Goal: Check status: Check status

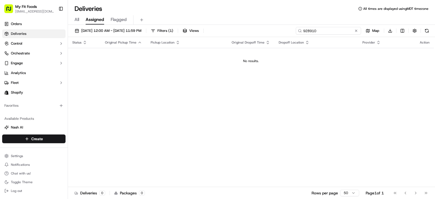
click at [332, 31] on input "928910" at bounding box center [328, 31] width 65 height 8
type input "934375"
click at [114, 32] on span "[DATE] 12:00 AM - [DATE] 11:59 PM" at bounding box center [111, 30] width 60 height 5
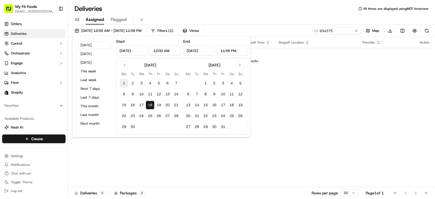
click at [123, 85] on button "1" at bounding box center [124, 83] width 9 height 9
type input "[DATE]"
click at [134, 127] on button "30" at bounding box center [132, 126] width 9 height 9
type input "[DATE]"
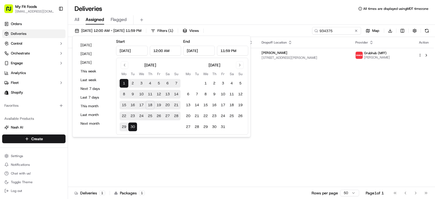
click at [217, 166] on div "Status Original Pickup Time Pickup Location Original Dropoff Time Dropoff Locat…" at bounding box center [251, 112] width 366 height 150
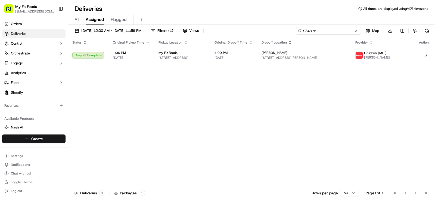
click at [337, 34] on input "934375" at bounding box center [328, 31] width 65 height 8
type input "936778"
